Goal: Task Accomplishment & Management: Use online tool/utility

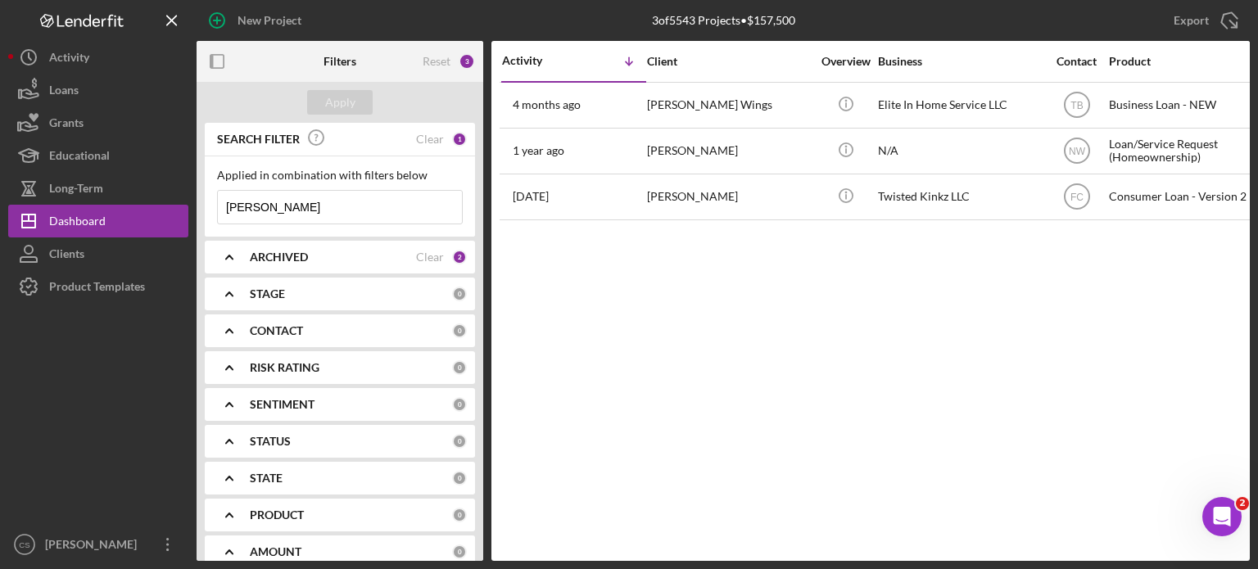
click at [281, 212] on input "[PERSON_NAME]" at bounding box center [340, 207] width 244 height 33
drag, startPoint x: 283, startPoint y: 209, endPoint x: 187, endPoint y: 192, distance: 97.2
click at [187, 192] on div "New Project 3 of 5543 Projects • $157,500 RICE Export Icon/Export Filters Reset…" at bounding box center [629, 280] width 1242 height 561
type input "[PERSON_NAME]"
click at [346, 106] on div "Apply" at bounding box center [340, 102] width 30 height 25
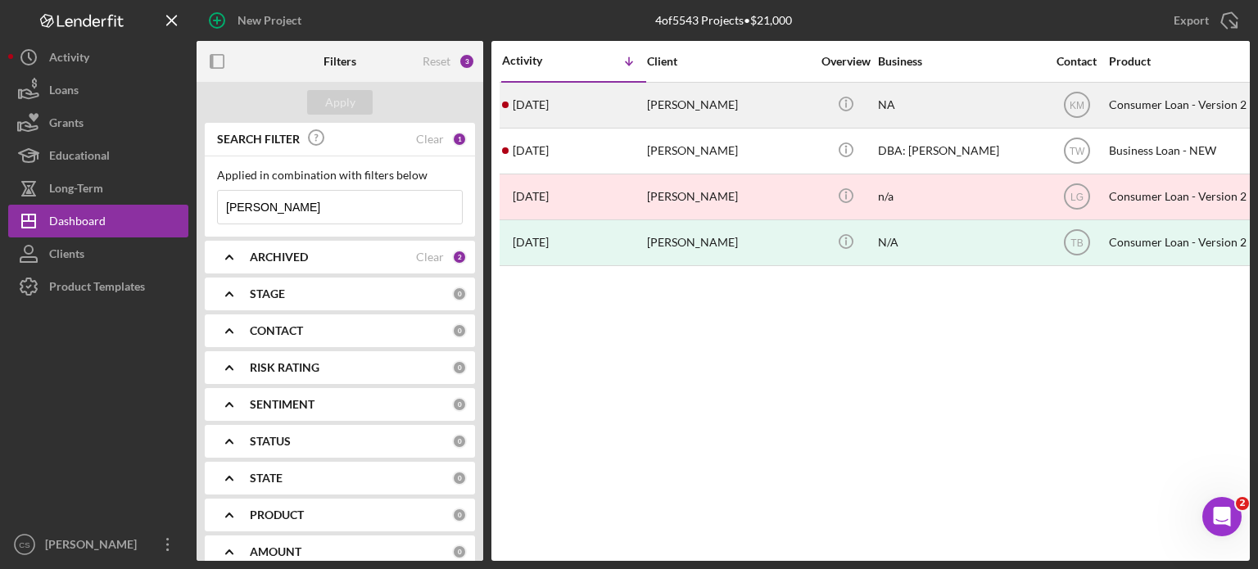
click at [544, 106] on time "[DATE]" at bounding box center [531, 104] width 36 height 13
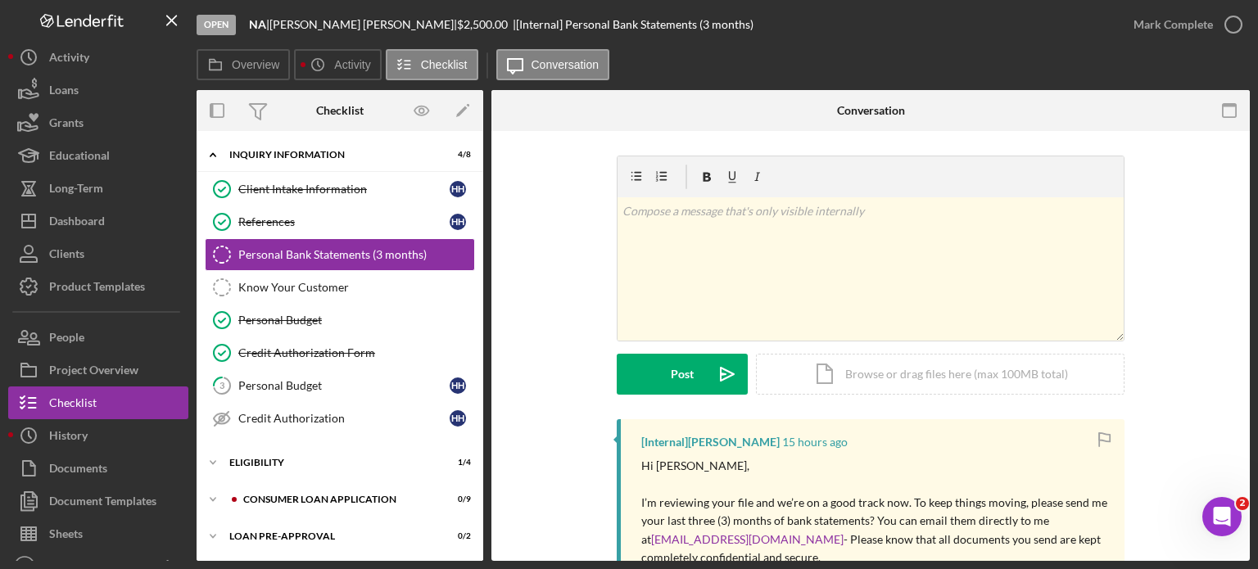
scroll to position [71, 0]
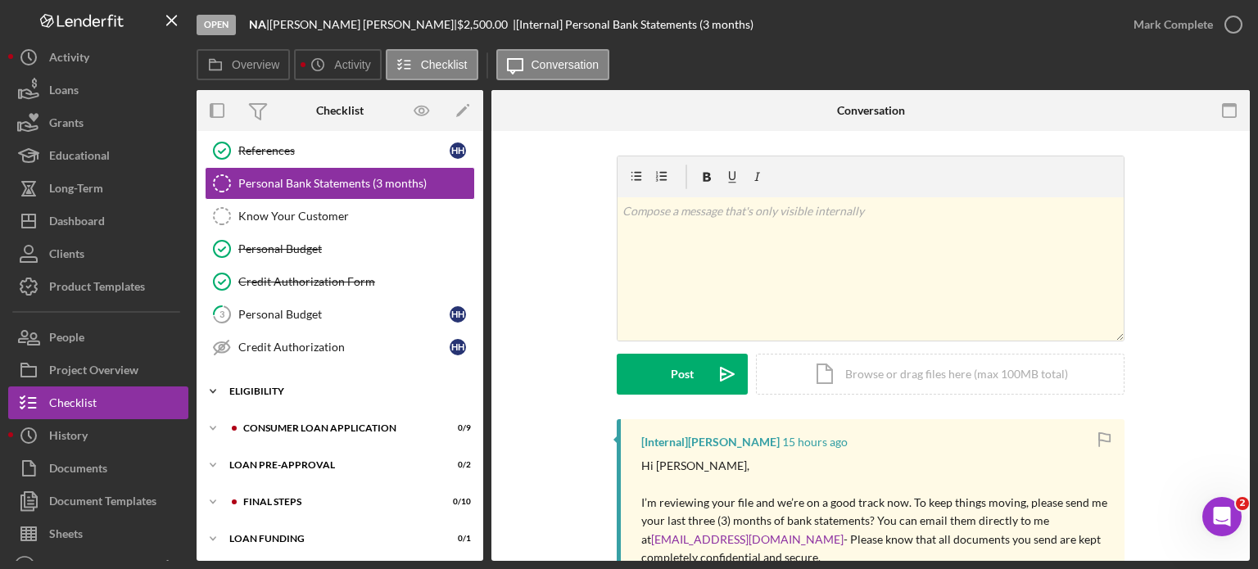
click at [211, 386] on icon "Icon/Expander" at bounding box center [213, 391] width 33 height 33
